Goal: Task Accomplishment & Management: Use online tool/utility

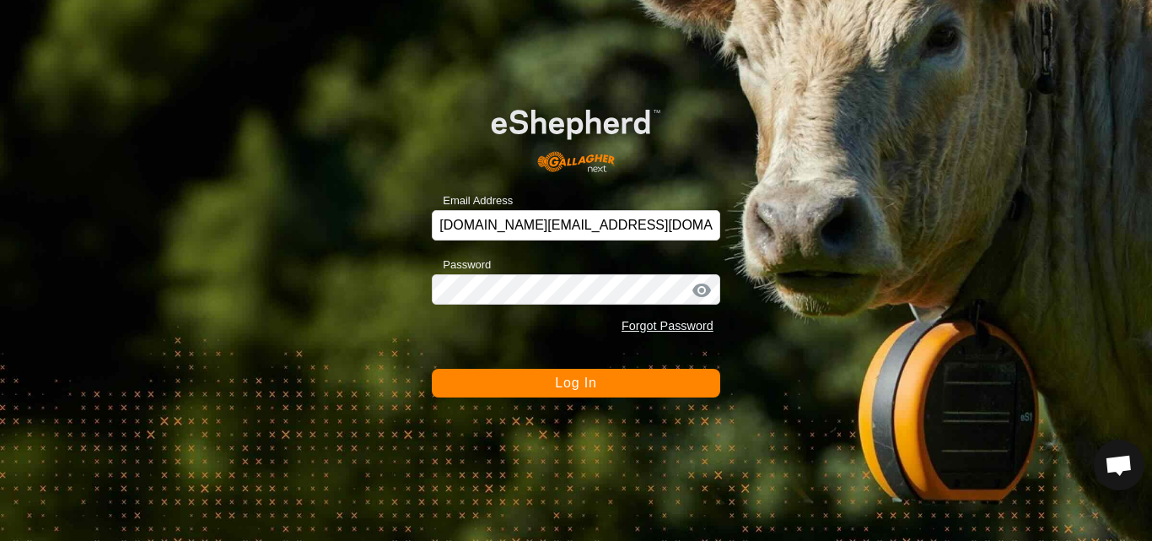
click at [1028, 442] on div "Email Address [DOMAIN_NAME][EMAIL_ADDRESS][DOMAIN_NAME] Password Forgot Passwor…" at bounding box center [576, 270] width 1152 height 541
click at [1031, 439] on div "Email Address [DOMAIN_NAME][EMAIL_ADDRESS][DOMAIN_NAME] Password Forgot Passwor…" at bounding box center [576, 270] width 1152 height 541
click at [550, 382] on button "Log In" at bounding box center [576, 383] width 288 height 29
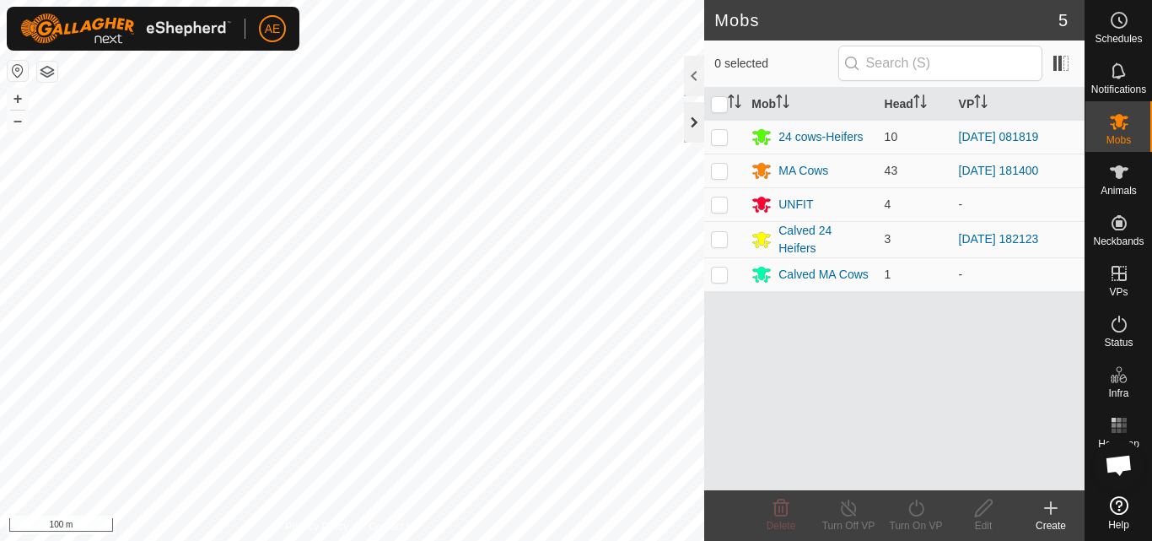
click at [698, 131] on div at bounding box center [694, 122] width 20 height 40
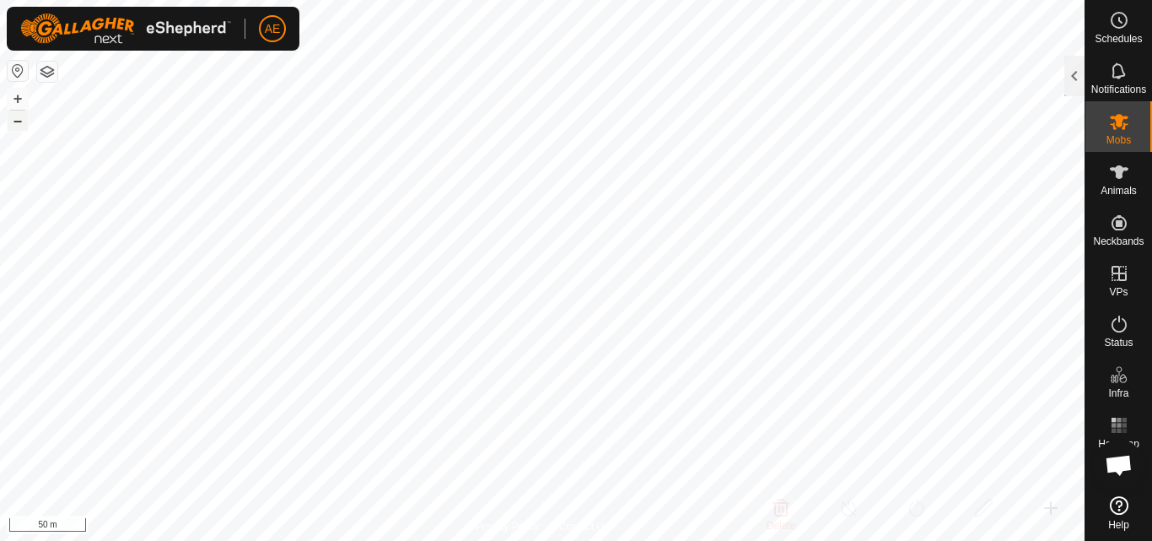
click at [21, 124] on button "–" at bounding box center [18, 120] width 20 height 20
